Goal: Navigation & Orientation: Find specific page/section

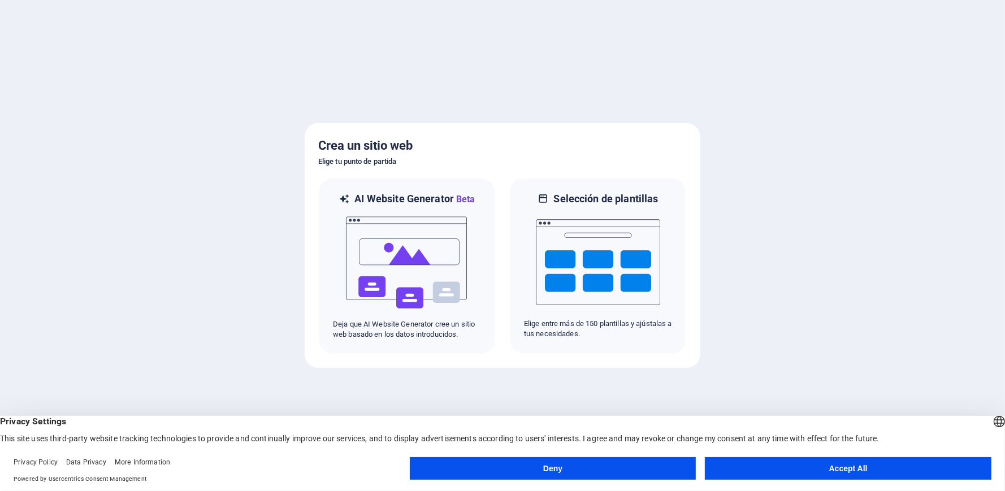
click at [639, 469] on button "Deny" at bounding box center [553, 468] width 286 height 23
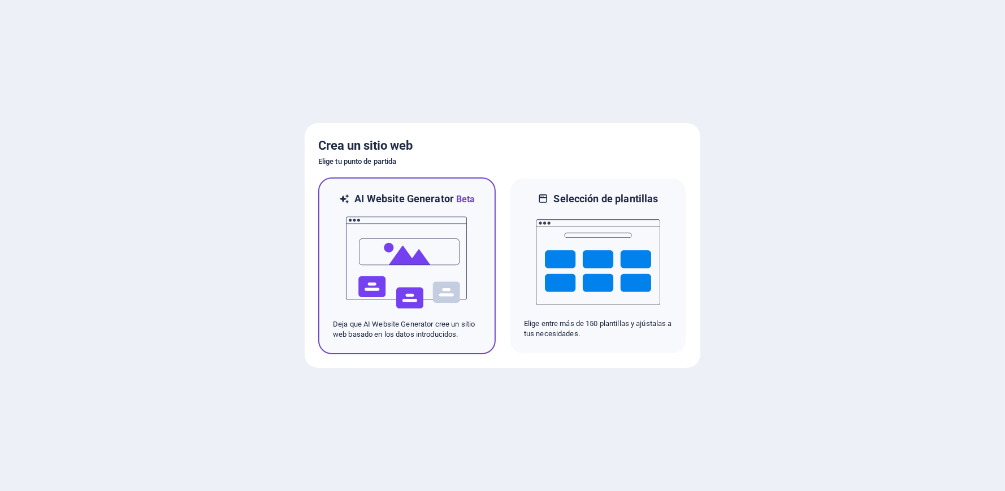
click at [426, 271] on img at bounding box center [407, 262] width 124 height 113
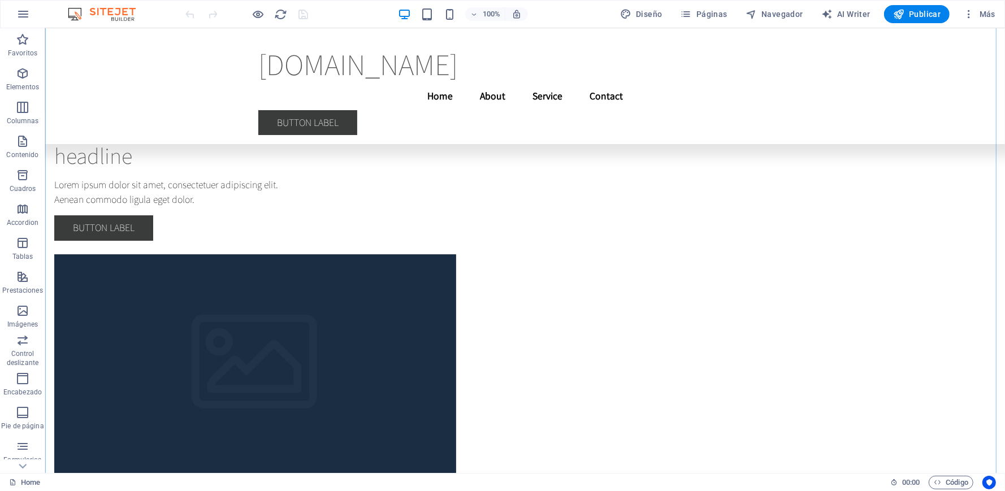
scroll to position [5031, 0]
